Goal: Information Seeking & Learning: Understand process/instructions

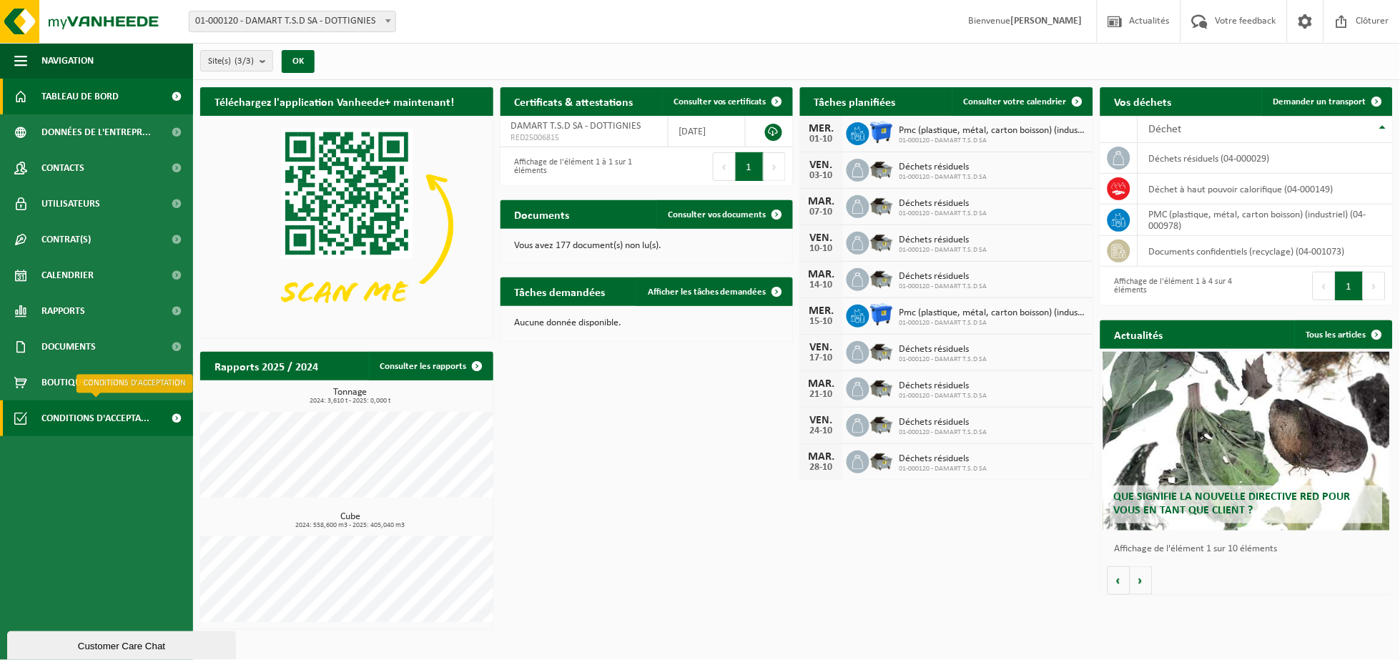
click at [75, 416] on span "Conditions d'accepta..." at bounding box center [95, 418] width 108 height 36
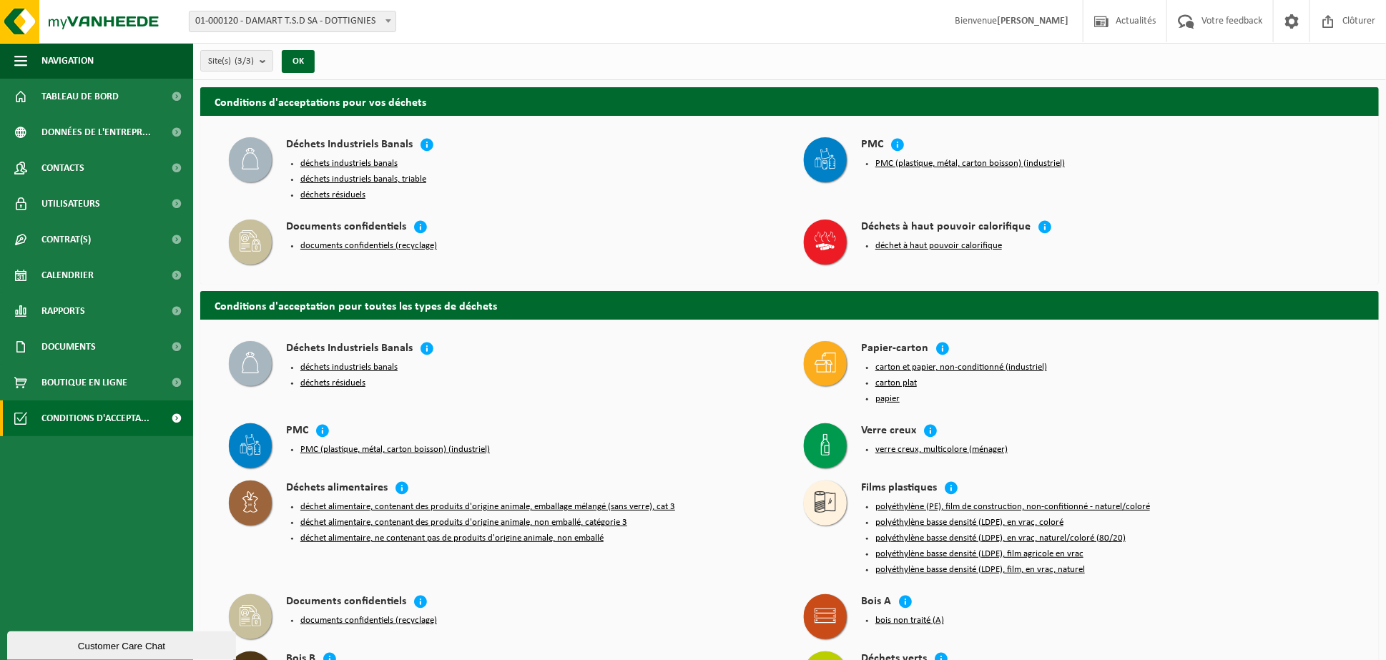
click at [333, 194] on button "déchets résiduels" at bounding box center [332, 194] width 65 height 11
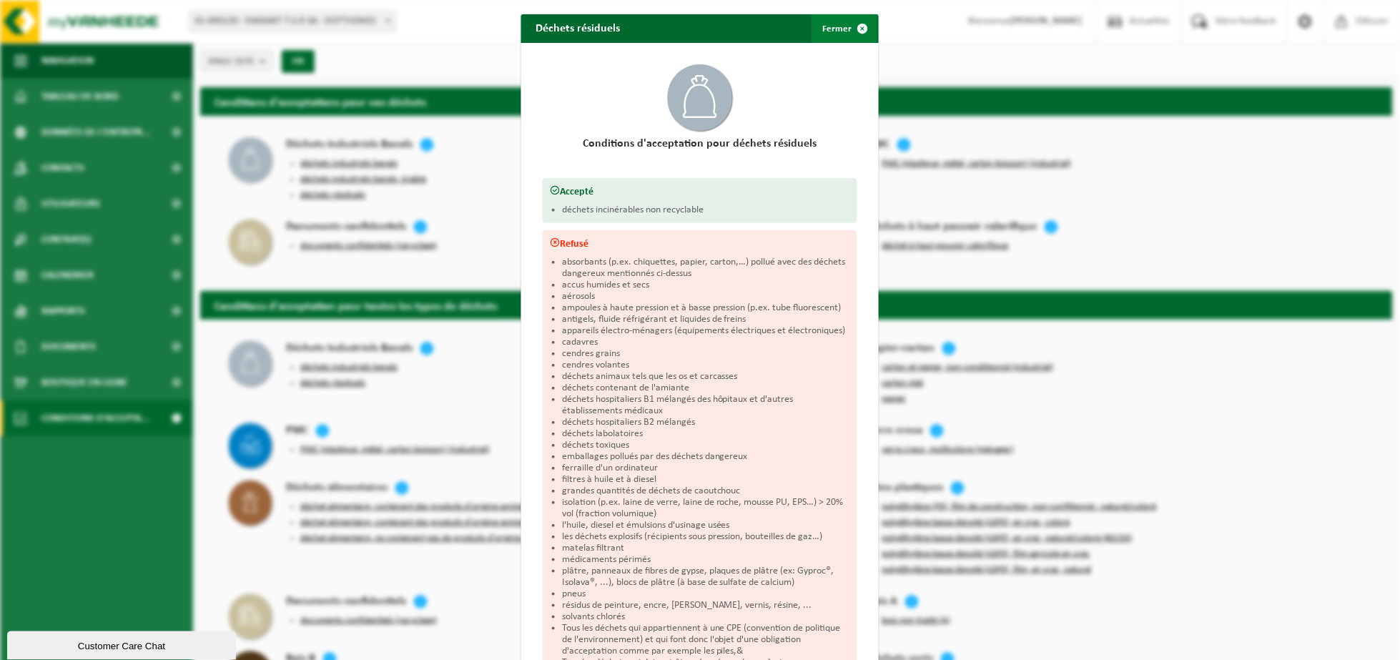
click at [854, 27] on span "button" at bounding box center [863, 28] width 29 height 29
click at [854, 27] on div "Déchets résiduels Fermer Conditions d'acceptation pour déchets résiduels Accept…" at bounding box center [700, 330] width 1400 height 660
